Goal: Transaction & Acquisition: Purchase product/service

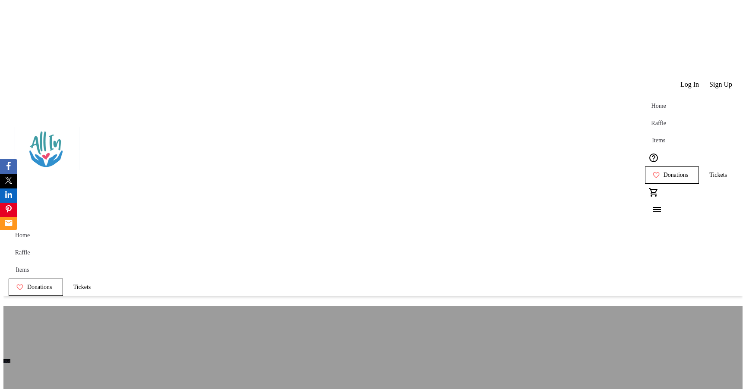
click at [663, 172] on span "Donations" at bounding box center [675, 175] width 25 height 7
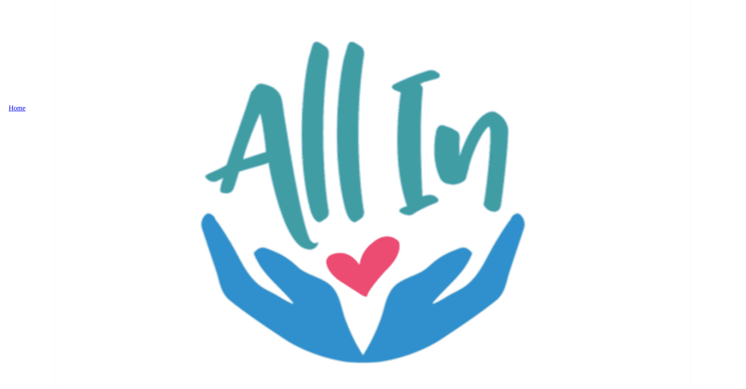
select select "CA"
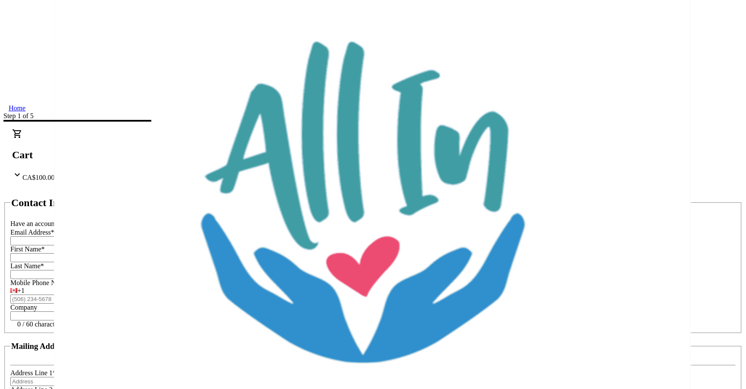
scroll to position [135, 0]
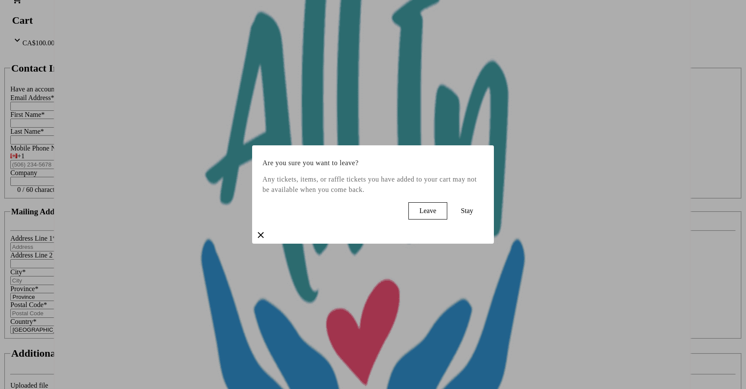
click at [409, 221] on span at bounding box center [428, 211] width 38 height 21
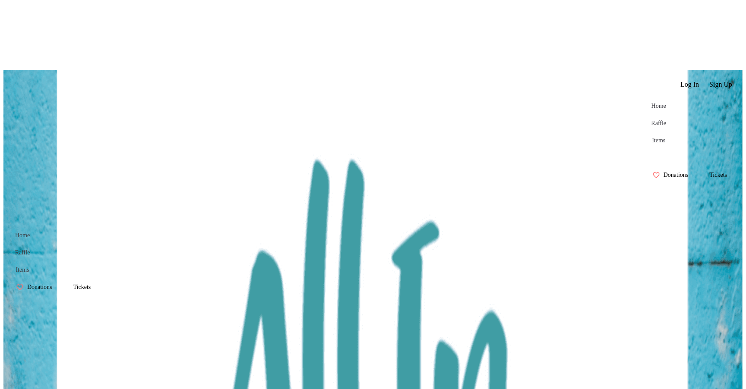
click at [663, 172] on span "Donations" at bounding box center [675, 175] width 25 height 7
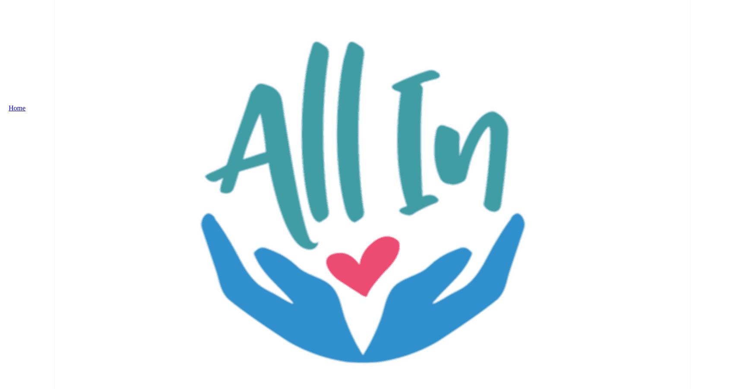
select select "CA"
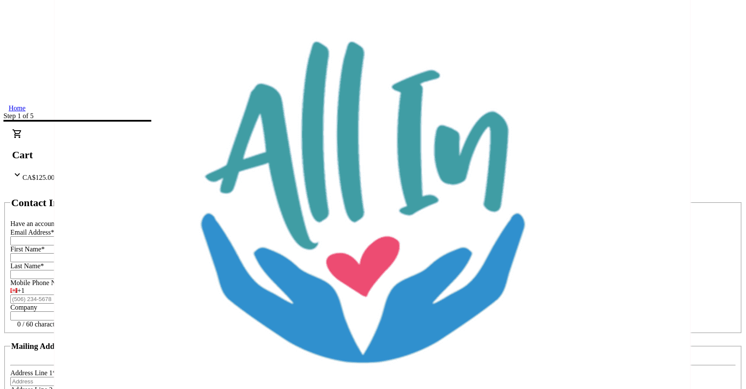
click at [82, 220] on button "Log in" at bounding box center [71, 224] width 22 height 9
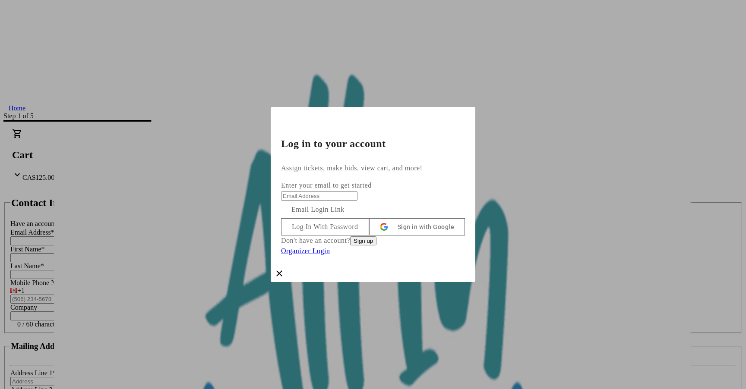
click at [369, 236] on button "Sign in with Google" at bounding box center [417, 226] width 96 height 17
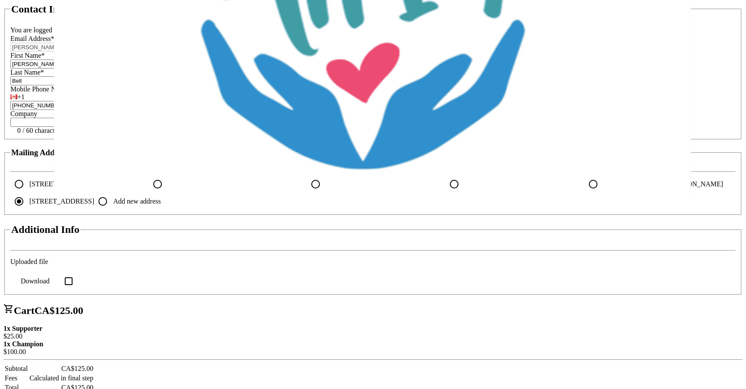
scroll to position [237, 0]
